Goal: Information Seeking & Learning: Learn about a topic

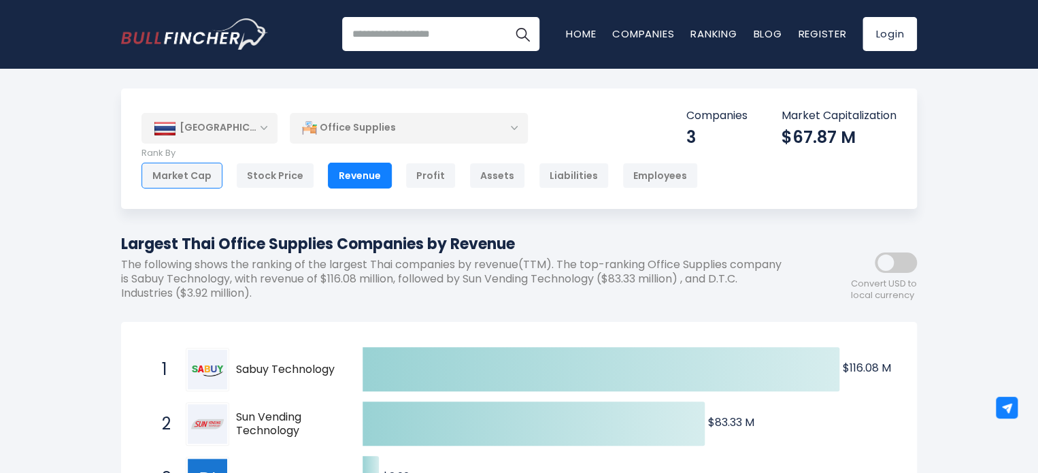
click at [210, 171] on div "Market Cap" at bounding box center [181, 176] width 81 height 26
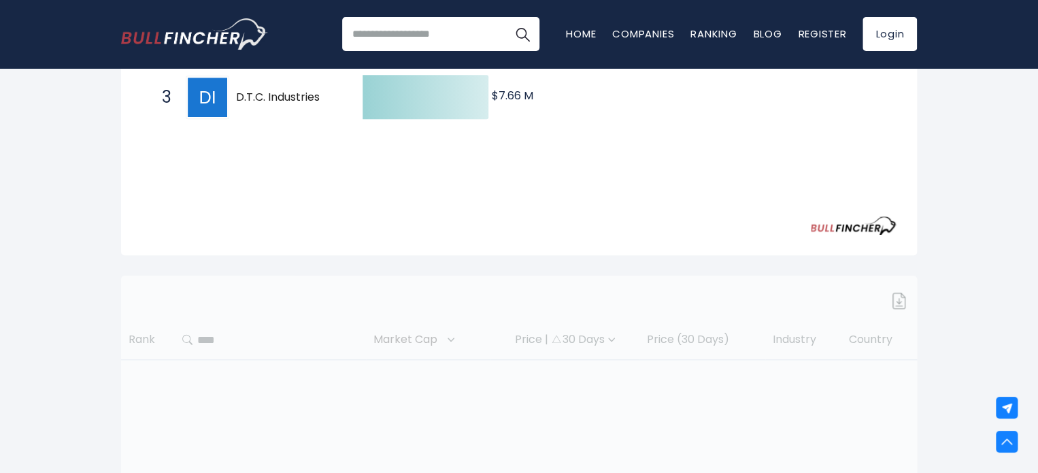
scroll to position [408, 0]
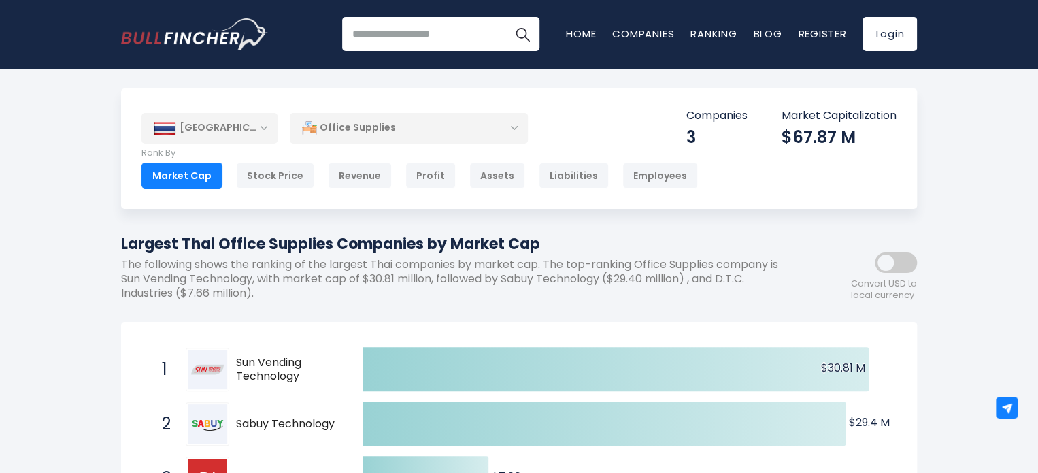
click at [477, 126] on div "Office Supplies" at bounding box center [409, 127] width 238 height 31
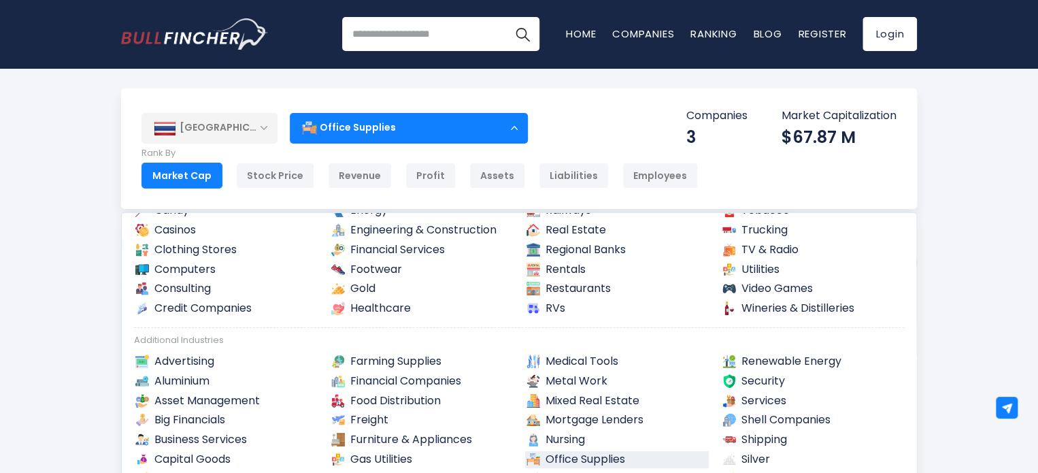
scroll to position [272, 0]
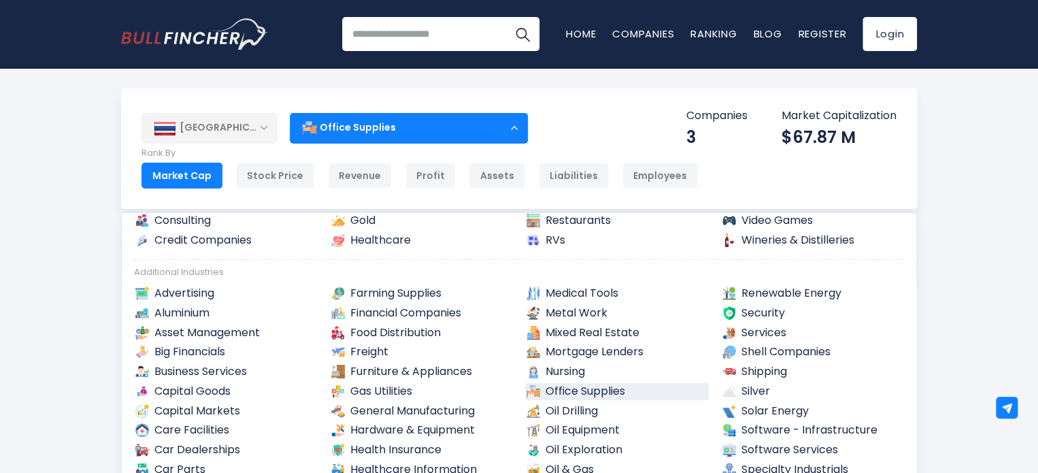
click at [614, 388] on link "Office Supplies" at bounding box center [617, 391] width 184 height 17
